Goal: Navigation & Orientation: Find specific page/section

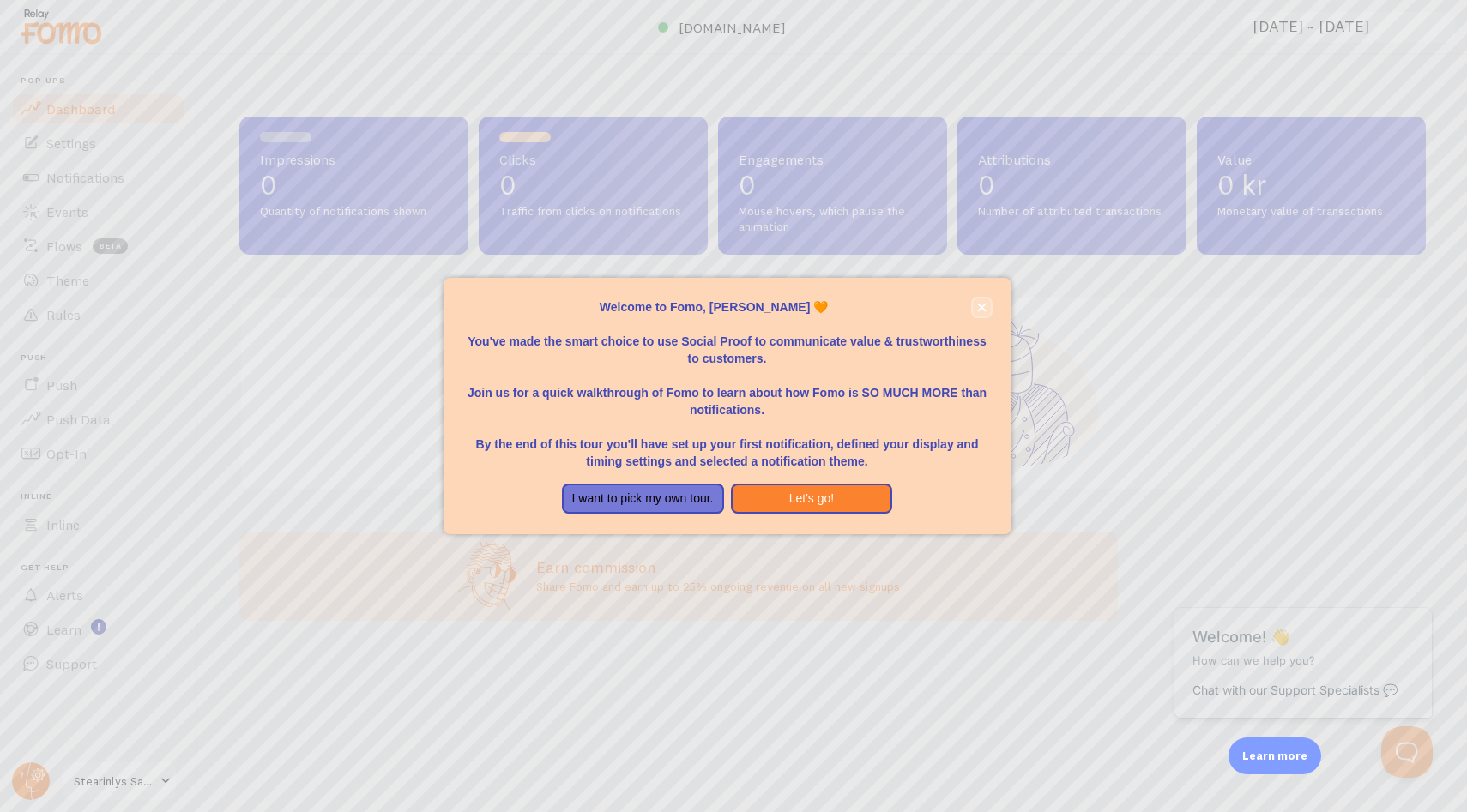
click at [982, 304] on icon "close," at bounding box center [981, 307] width 9 height 9
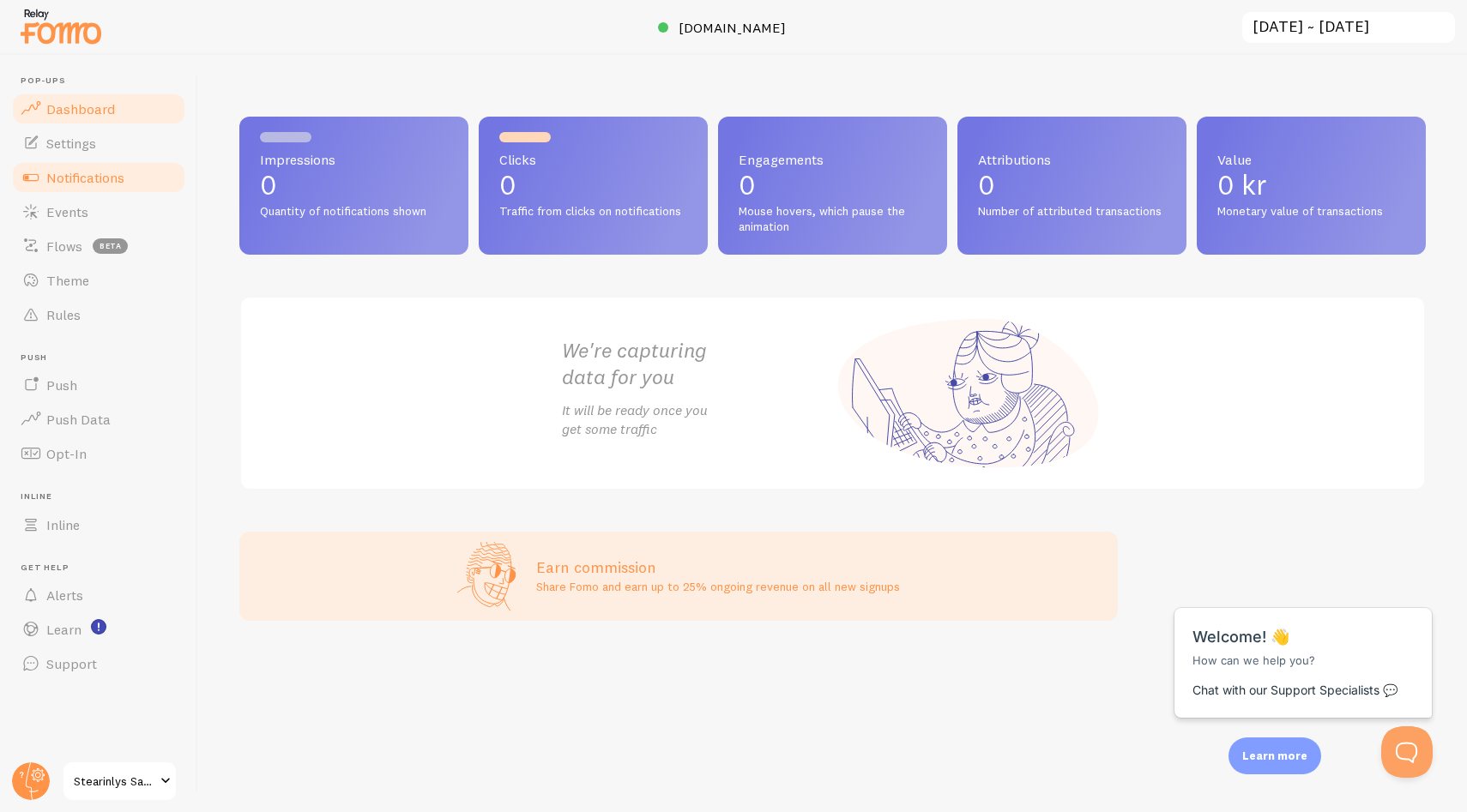
click at [81, 184] on span "Notifications" at bounding box center [86, 177] width 78 height 17
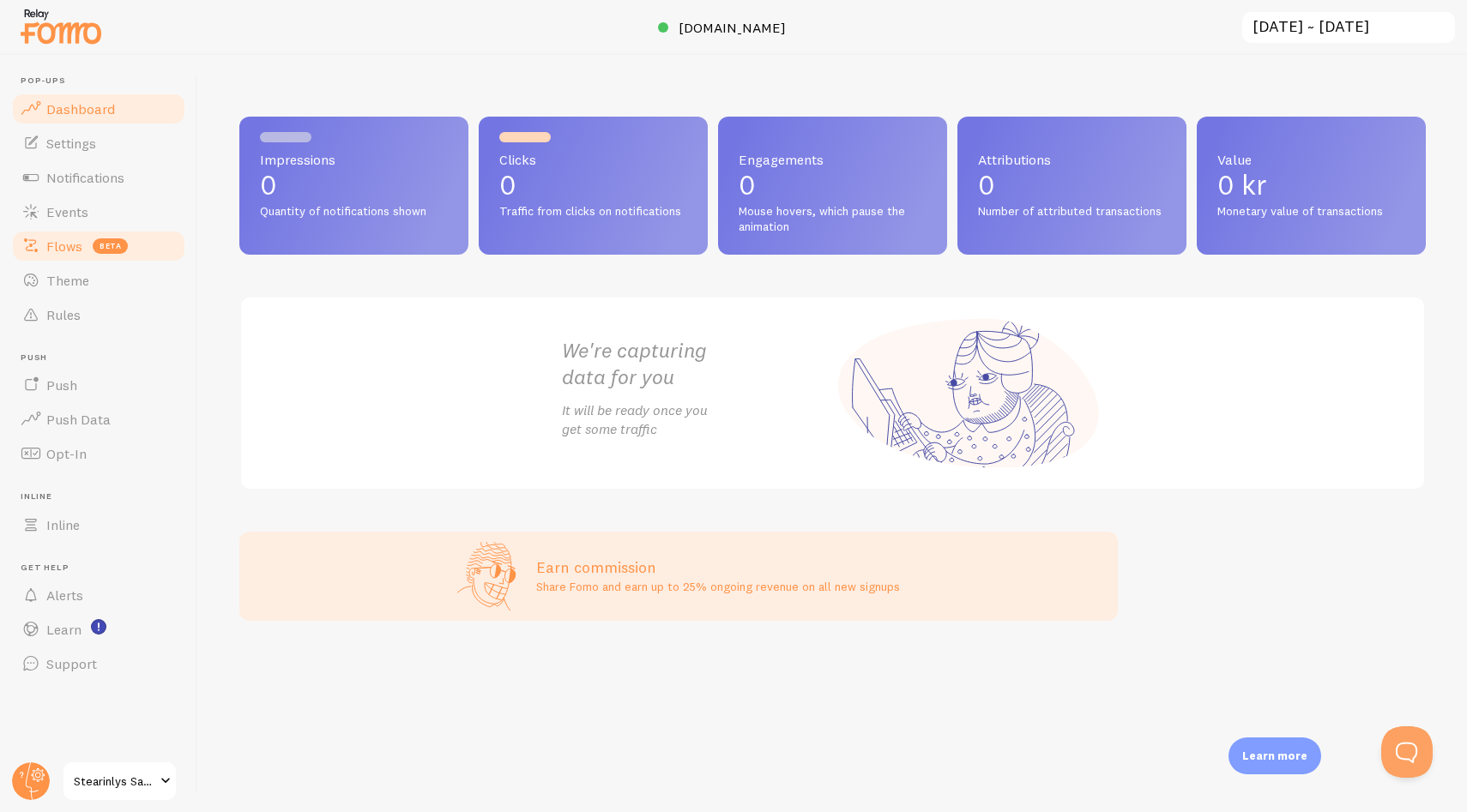
click at [71, 248] on span "Flows" at bounding box center [65, 246] width 36 height 17
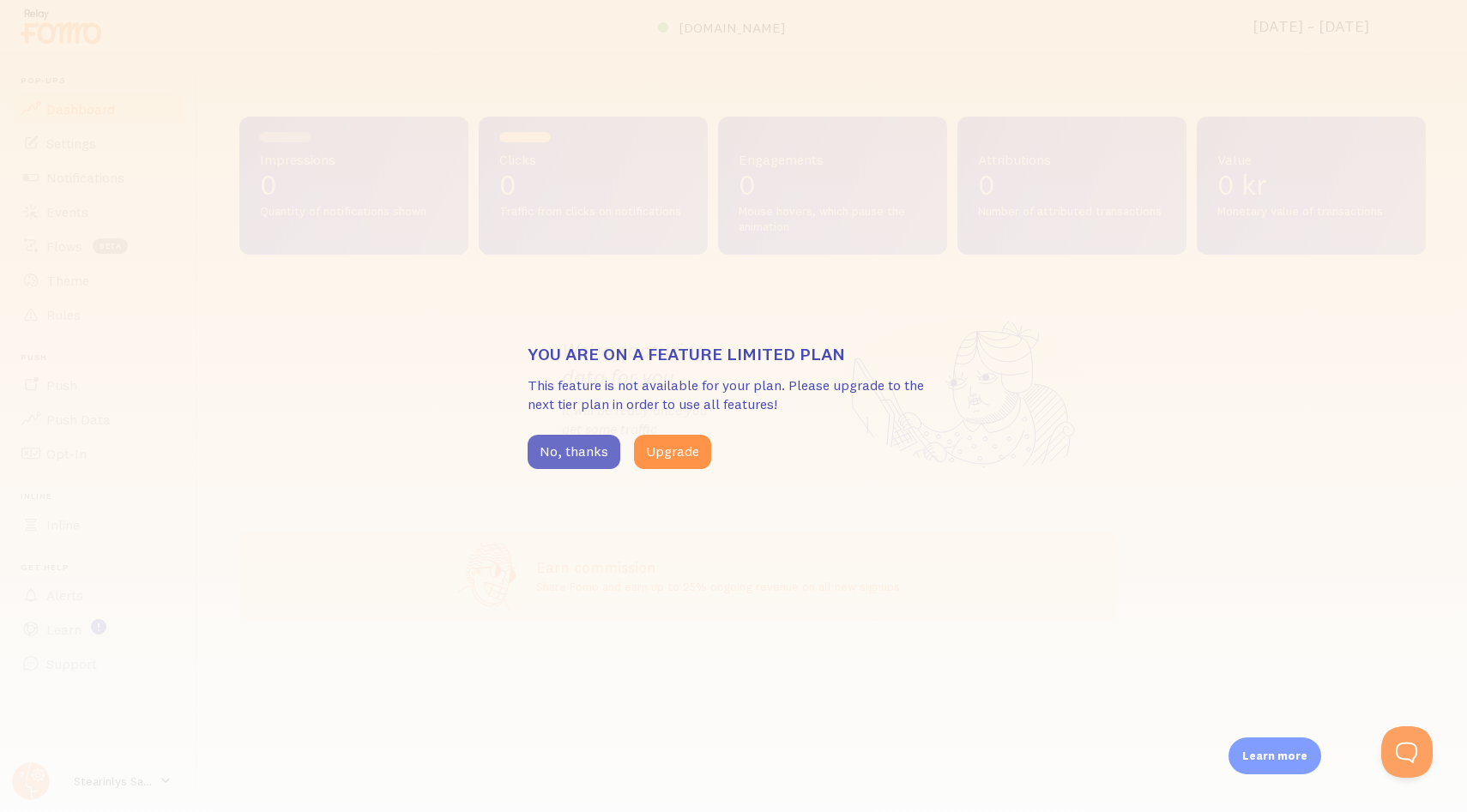
click at [578, 453] on button "No, thanks" at bounding box center [573, 452] width 92 height 34
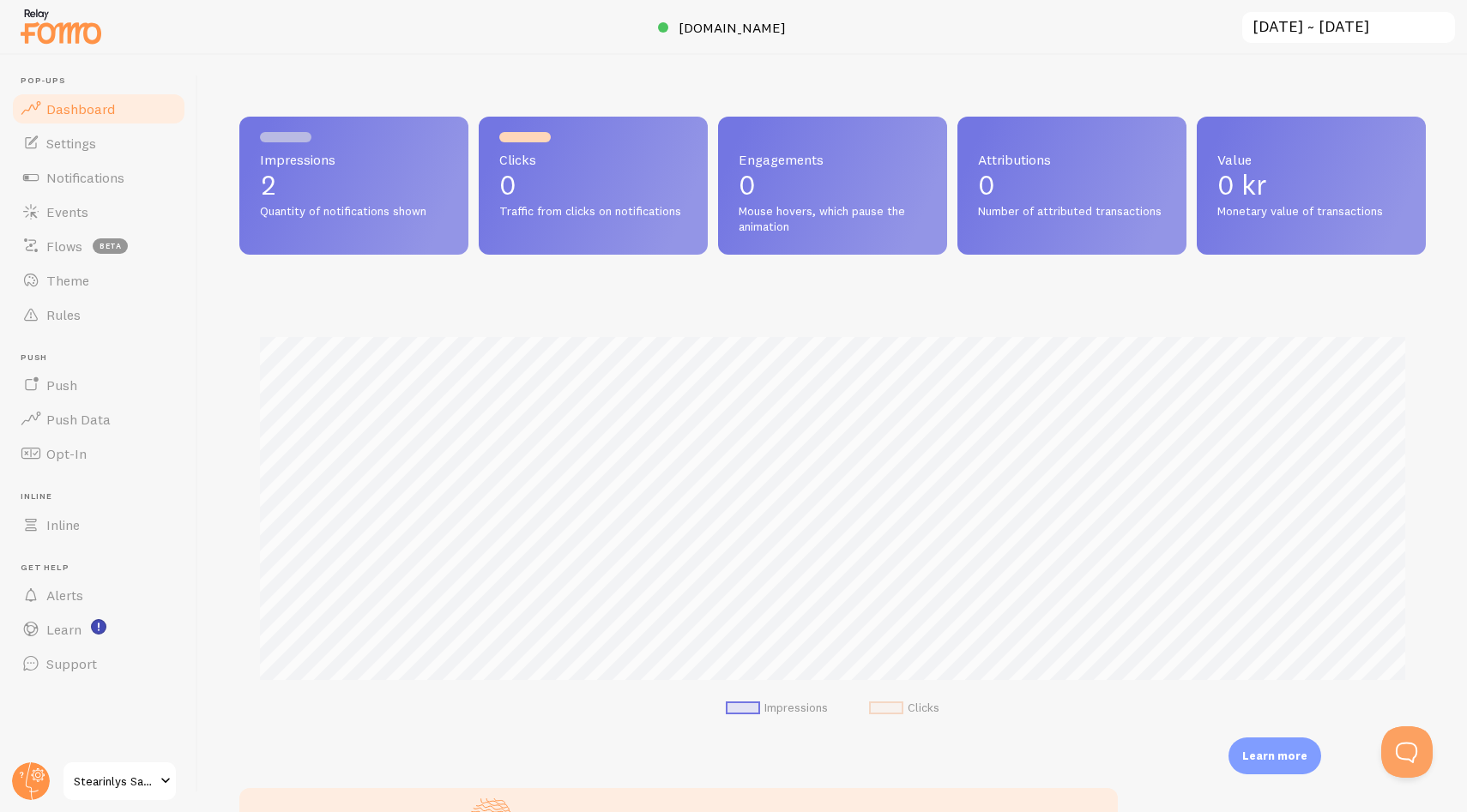
scroll to position [450, 1187]
